Goal: Register for event/course

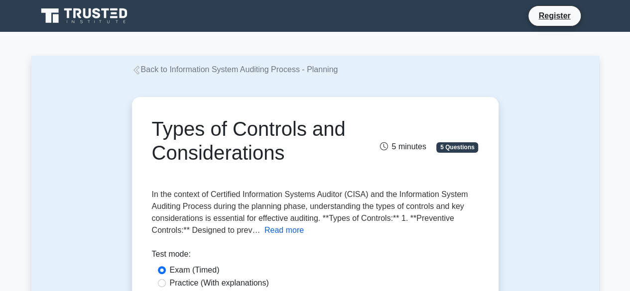
click at [274, 233] on button "Read more" at bounding box center [284, 231] width 39 height 12
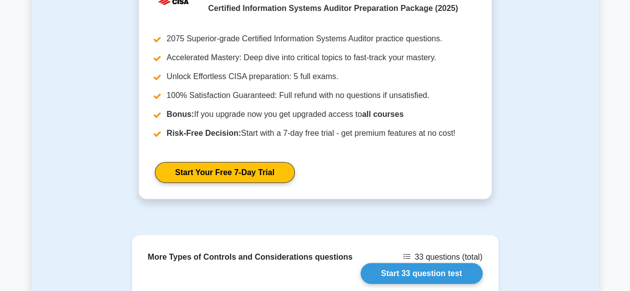
scroll to position [1209, 0]
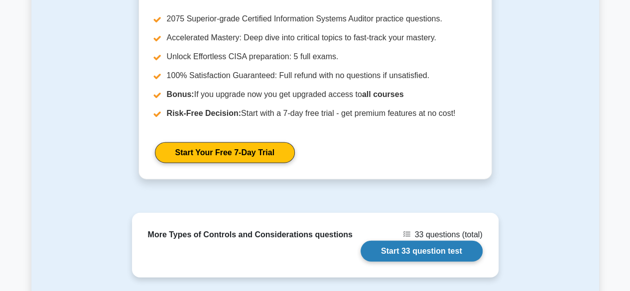
click at [422, 241] on link "Start 33 question test" at bounding box center [422, 251] width 122 height 21
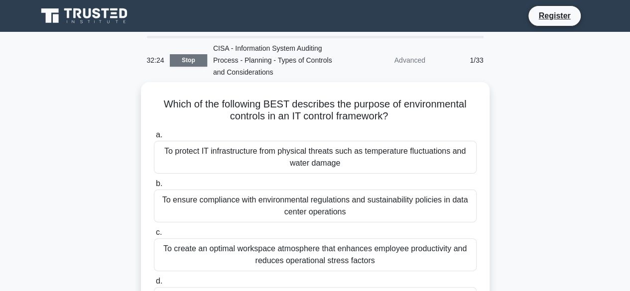
click at [180, 59] on link "Stop" at bounding box center [188, 60] width 37 height 12
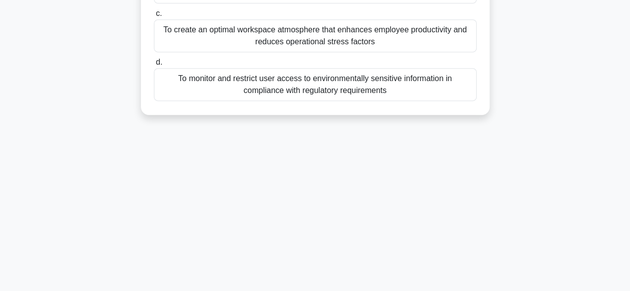
scroll to position [247, 0]
